Goal: Information Seeking & Learning: Learn about a topic

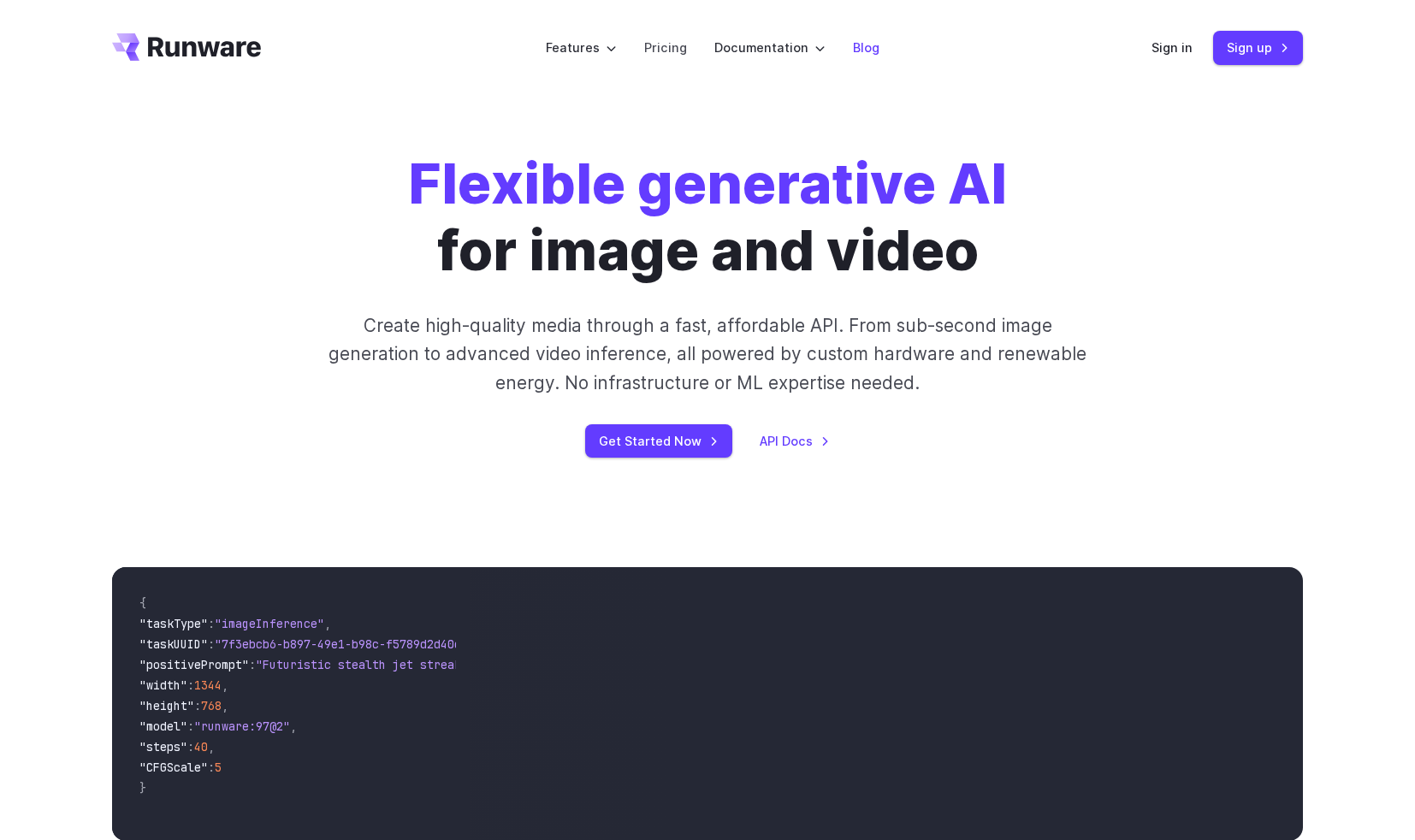
click at [870, 44] on link "Blog" at bounding box center [866, 48] width 26 height 19
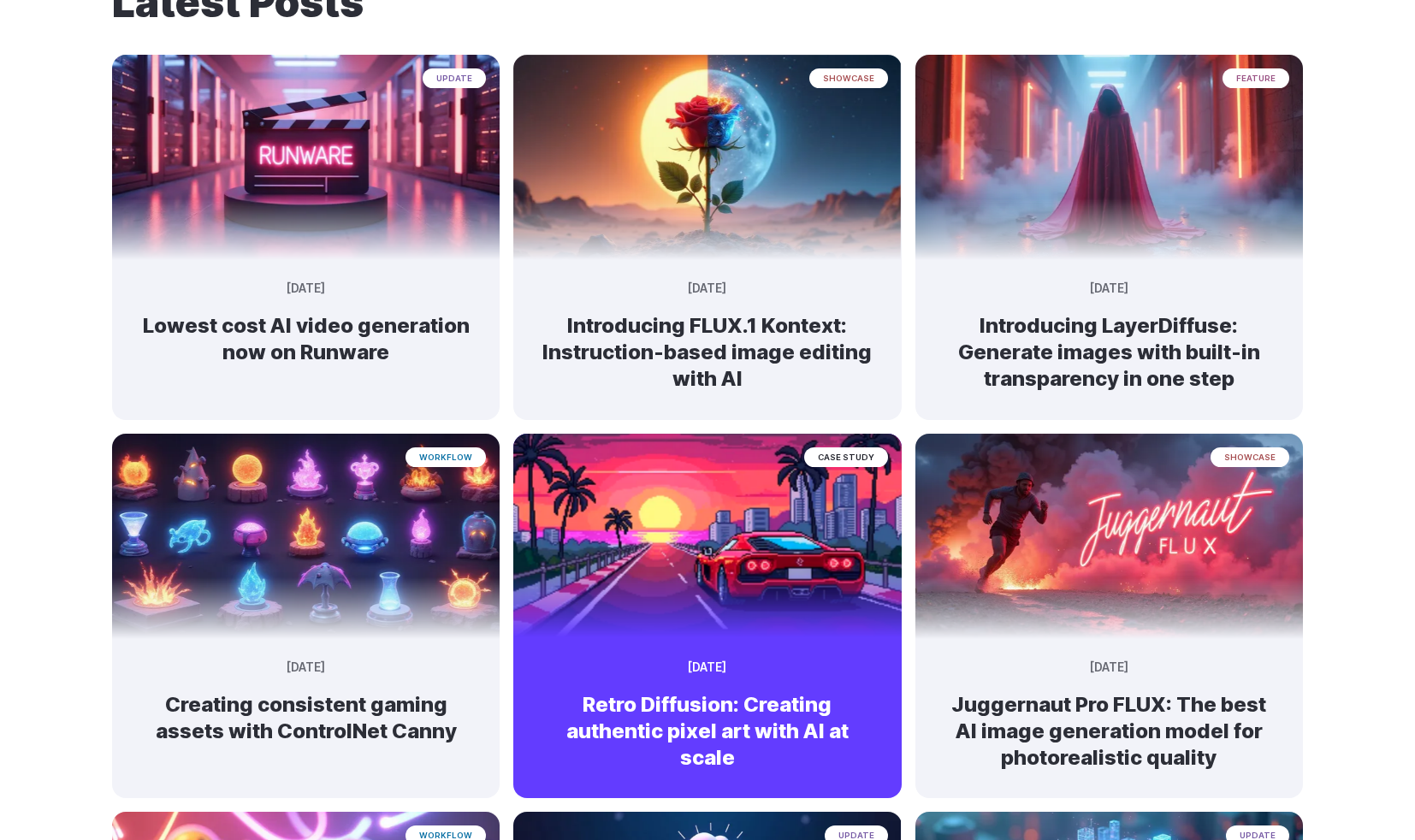
scroll to position [171, 0]
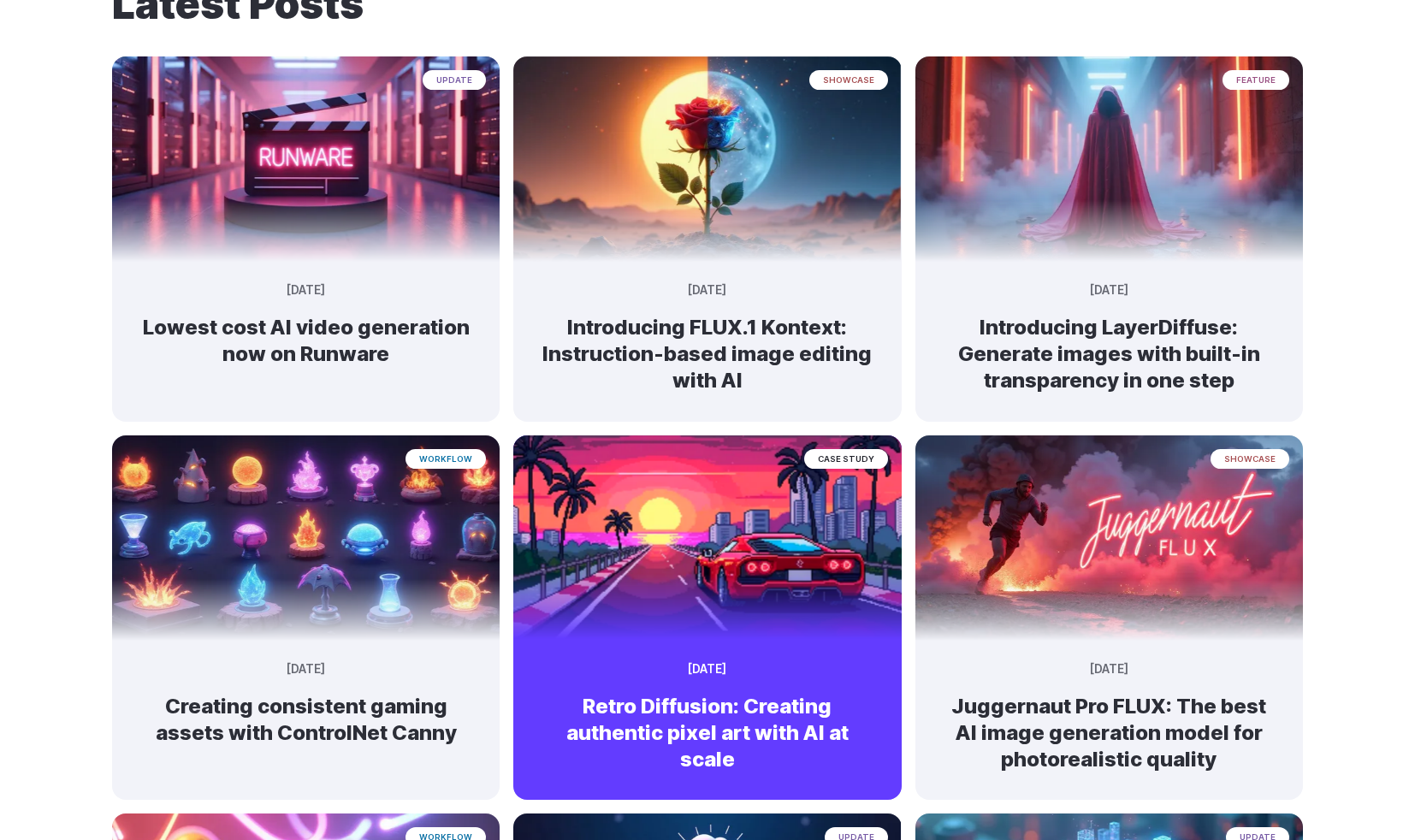
click at [722, 527] on img at bounding box center [707, 530] width 407 height 215
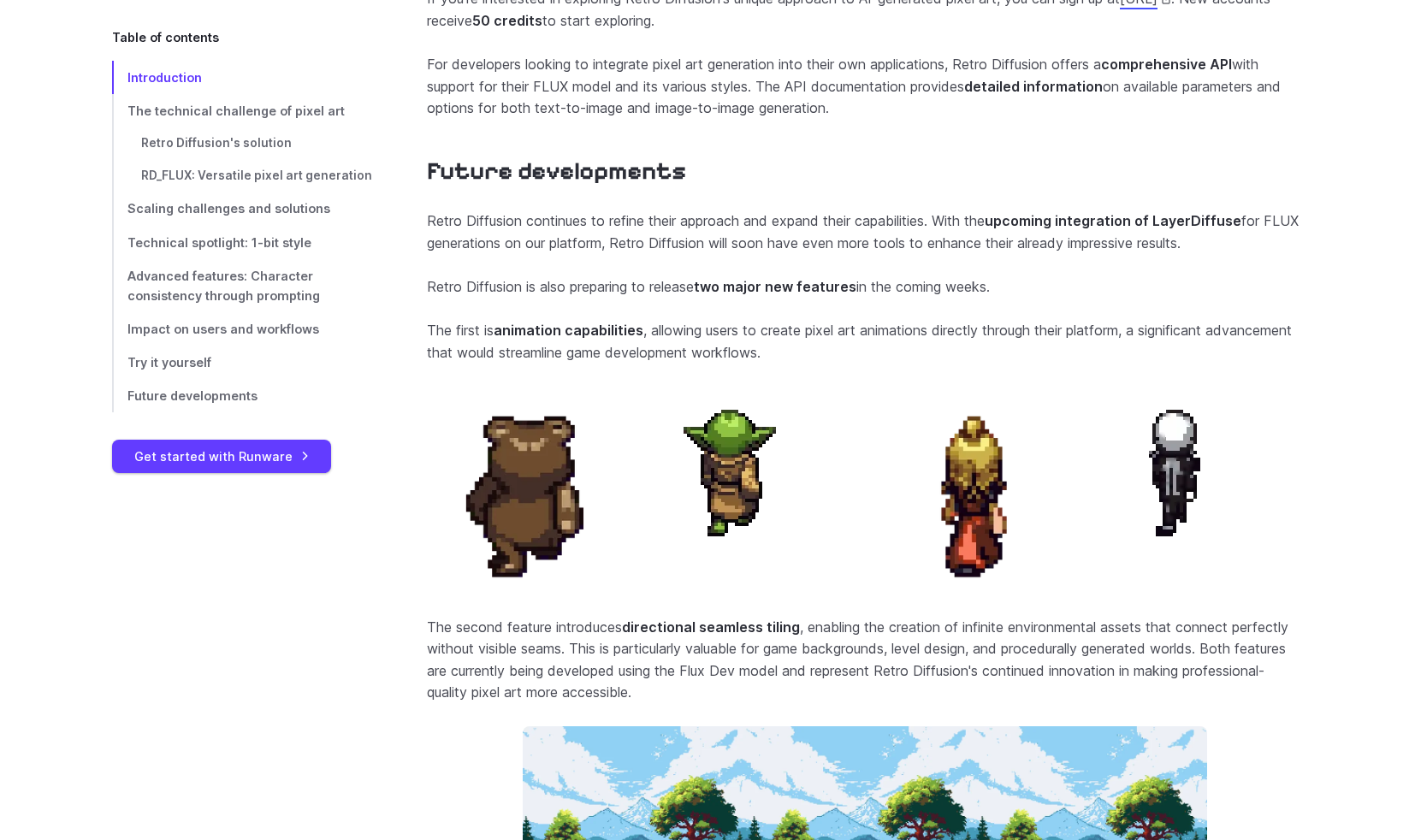
scroll to position [6721, 0]
